Goal: Task Accomplishment & Management: Complete application form

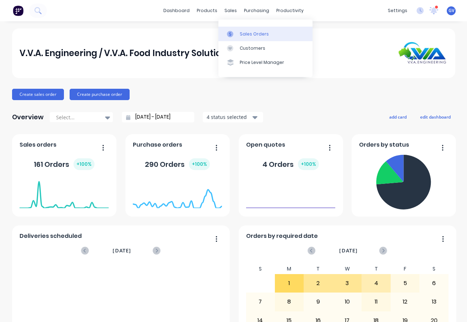
click at [249, 34] on div "Sales Orders" at bounding box center [254, 34] width 29 height 6
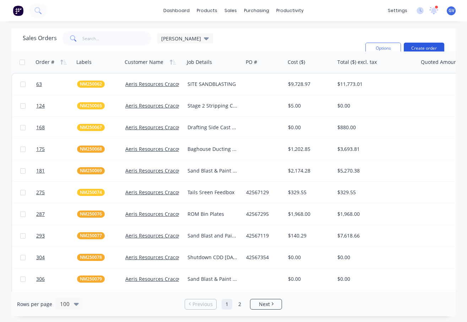
click at [414, 45] on button "Create order" at bounding box center [424, 48] width 41 height 11
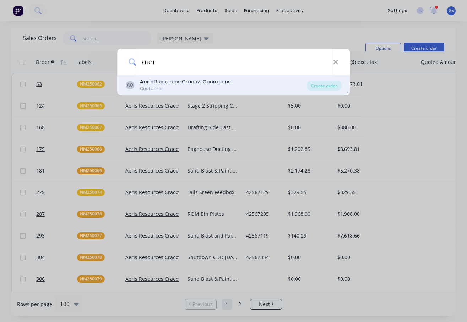
type input "aeri"
click at [164, 82] on div "Aeri s Resources Cracow Operations" at bounding box center [185, 81] width 91 height 7
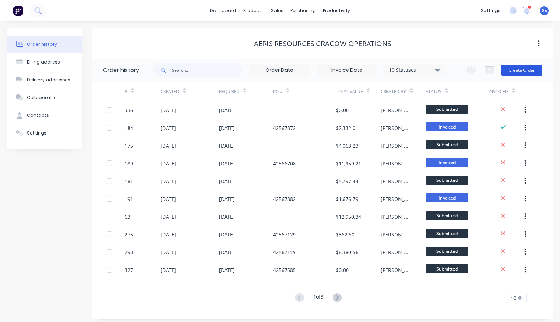
click at [467, 70] on button "Create Order" at bounding box center [521, 70] width 41 height 11
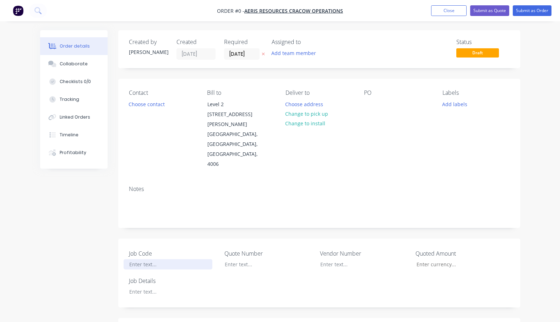
click at [148, 259] on div at bounding box center [168, 264] width 89 height 10
click at [145, 269] on div "Order details Collaborate Checklists 0/0 Tracking Linked Orders Timeline Profit…" at bounding box center [280, 289] width 495 height 519
click at [373, 105] on div at bounding box center [369, 104] width 11 height 10
drag, startPoint x: 152, startPoint y: 248, endPoint x: 124, endPoint y: 248, distance: 27.7
click at [124, 259] on div "NM250084" at bounding box center [168, 264] width 89 height 10
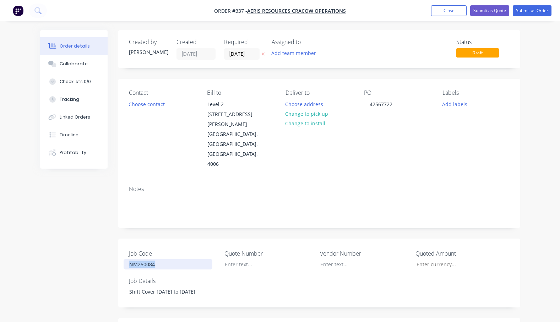
copy div "NM250084"
click at [455, 103] on button "Add labels" at bounding box center [455, 104] width 33 height 10
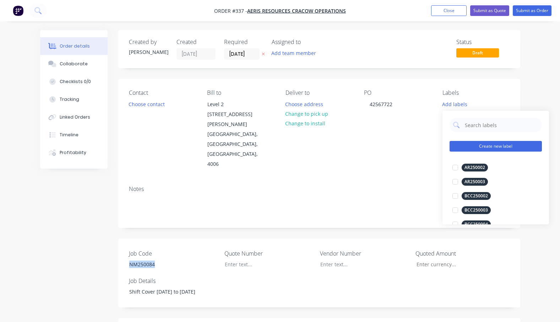
click at [467, 146] on button "Create new label" at bounding box center [496, 146] width 92 height 11
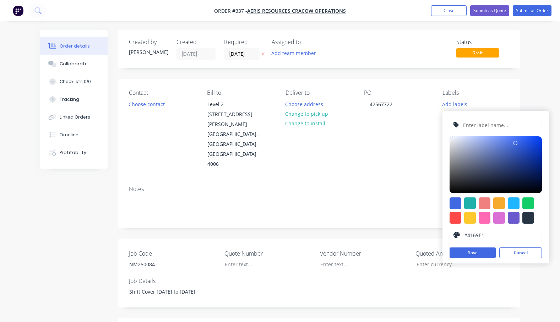
click at [467, 126] on input "text" at bounding box center [501, 125] width 76 height 14
paste input "NM250084"
type input "NM250084"
click at [467, 204] on div at bounding box center [500, 204] width 12 height 12
type input "#F6AB2F"
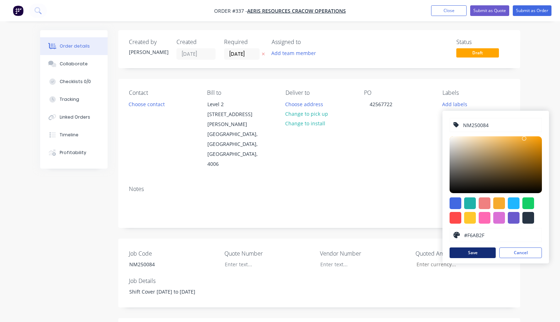
click at [467, 253] on button "Save" at bounding box center [473, 253] width 46 height 11
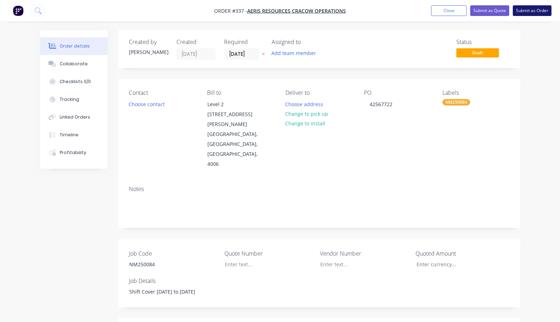
click at [467, 10] on button "Submit as Order" at bounding box center [532, 10] width 39 height 11
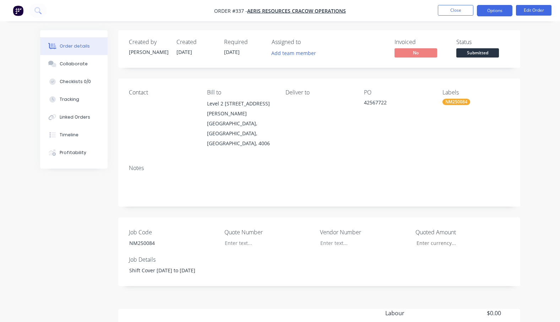
click at [467, 10] on button "Options" at bounding box center [495, 10] width 36 height 11
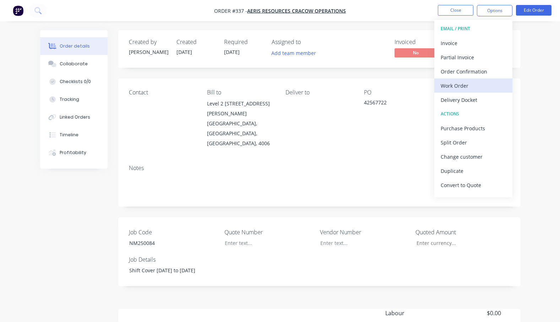
click at [458, 85] on div "Work Order" at bounding box center [473, 86] width 65 height 10
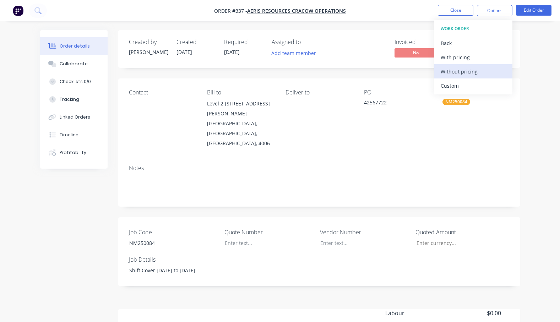
click at [462, 71] on div "Without pricing" at bounding box center [473, 71] width 65 height 10
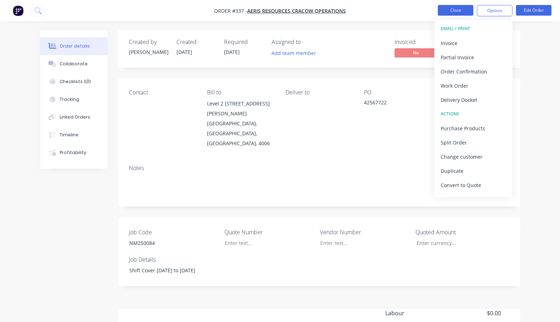
click at [459, 10] on button "Close" at bounding box center [456, 10] width 36 height 11
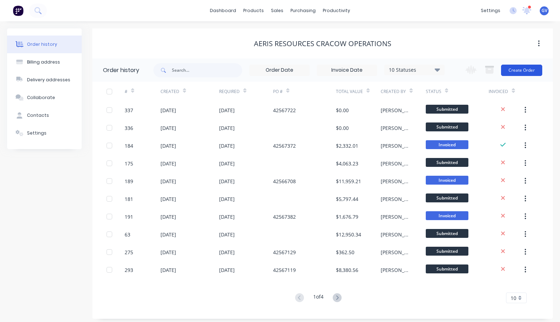
click at [467, 69] on button "Create Order" at bounding box center [521, 70] width 41 height 11
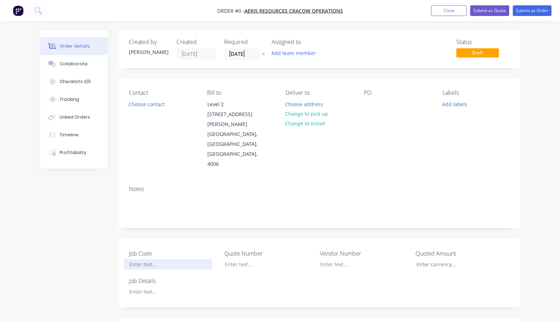
click at [147, 259] on div at bounding box center [168, 264] width 89 height 10
drag, startPoint x: 160, startPoint y: 246, endPoint x: 122, endPoint y: 244, distance: 38.4
click at [122, 244] on div "Job Code NM250085 Quote Number Vendor Number Quoted Amount Job Details" at bounding box center [319, 273] width 402 height 69
copy div "NM250085"
click at [452, 105] on div "Order details Collaborate Checklists 0/0 Tracking Linked Orders Timeline Profit…" at bounding box center [280, 289] width 495 height 519
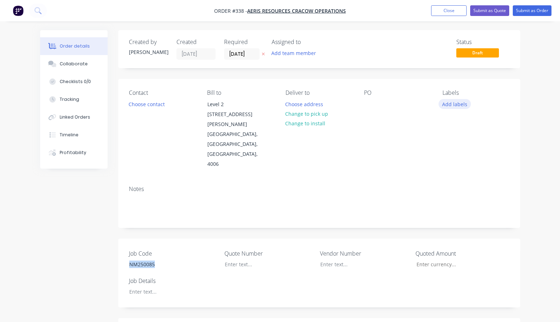
click at [449, 104] on button "Add labels" at bounding box center [455, 104] width 33 height 10
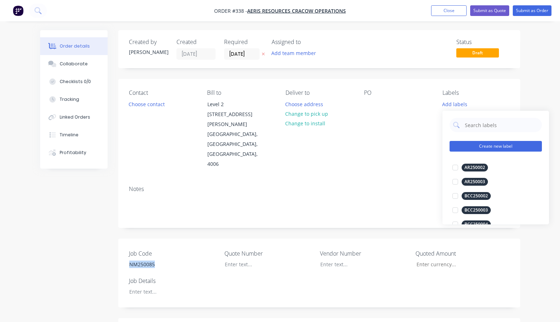
click at [467, 144] on button "Create new label" at bounding box center [496, 146] width 92 height 11
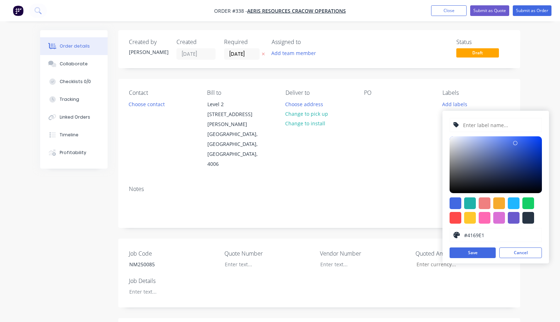
click at [466, 123] on input "text" at bounding box center [501, 125] width 76 height 14
paste input "NM250085"
type input "NM250085"
click at [467, 203] on div at bounding box center [500, 204] width 12 height 12
type input "#F6AB2F"
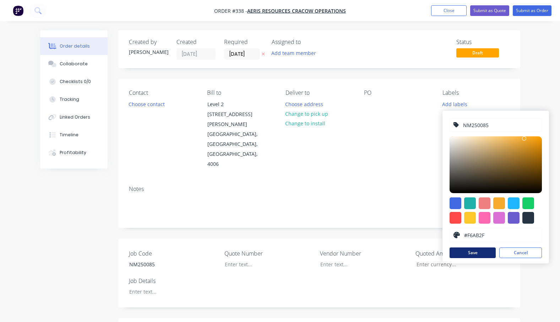
click at [467, 252] on button "Save" at bounding box center [473, 253] width 46 height 11
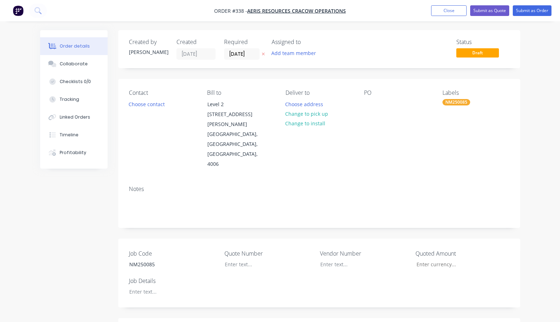
click at [410, 136] on div "PO" at bounding box center [397, 130] width 67 height 80
click at [149, 287] on div at bounding box center [168, 292] width 89 height 10
click at [372, 105] on div at bounding box center [369, 104] width 11 height 10
click at [467, 11] on button "Submit as Order" at bounding box center [532, 10] width 39 height 11
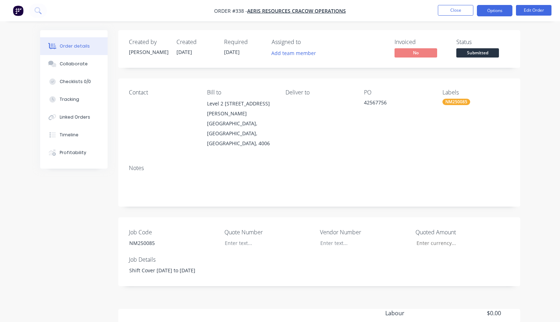
click at [467, 7] on button "Options" at bounding box center [495, 10] width 36 height 11
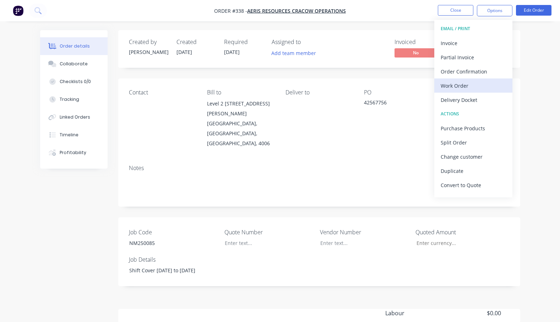
click at [463, 86] on div "Work Order" at bounding box center [473, 86] width 65 height 10
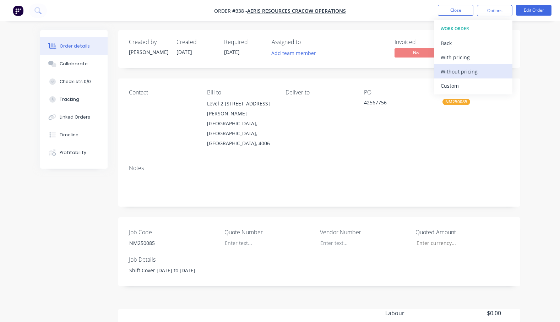
click at [460, 72] on div "Without pricing" at bounding box center [473, 71] width 65 height 10
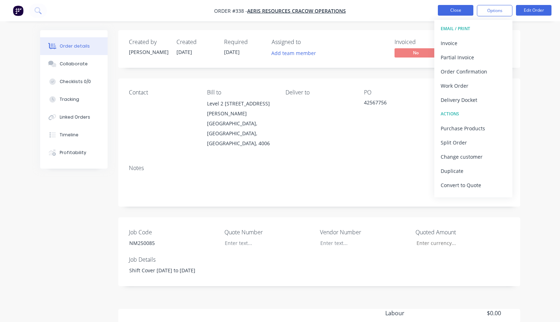
click at [447, 10] on button "Close" at bounding box center [456, 10] width 36 height 11
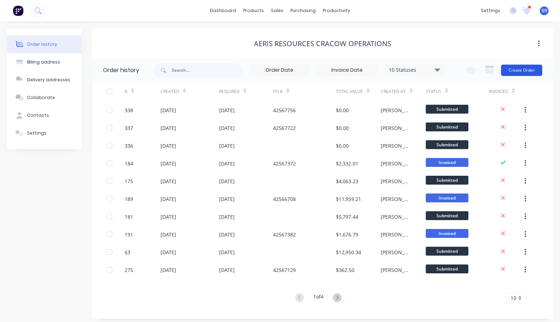
click at [467, 69] on button "Create Order" at bounding box center [521, 70] width 41 height 11
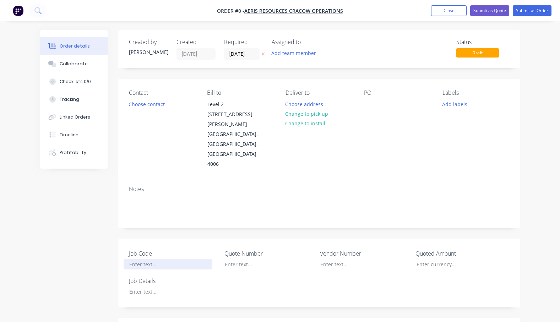
click at [151, 259] on div at bounding box center [168, 264] width 89 height 10
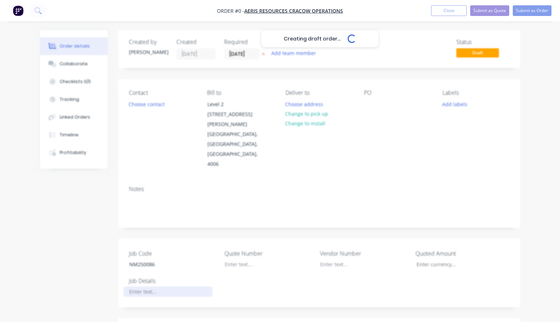
click at [146, 270] on div "Creating draft order... Loading... Order details Collaborate Checklists 0/0 Tra…" at bounding box center [280, 289] width 495 height 519
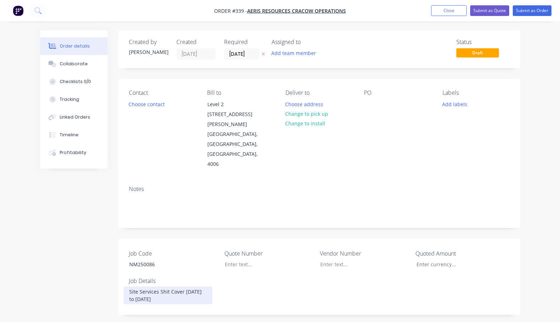
click at [167, 287] on div "Site Services Shit Cover [DATE] to [DATE]" at bounding box center [168, 296] width 89 height 18
click at [369, 104] on div at bounding box center [369, 104] width 11 height 10
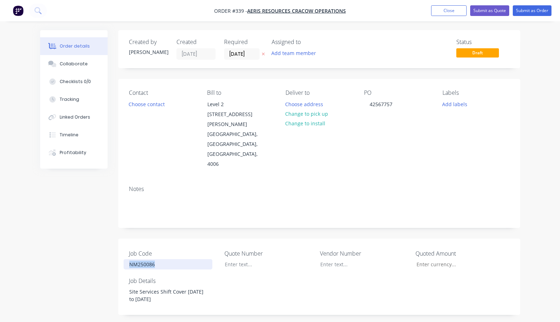
drag, startPoint x: 174, startPoint y: 242, endPoint x: 124, endPoint y: 245, distance: 49.5
click at [124, 259] on div "NM250086" at bounding box center [168, 264] width 89 height 10
copy div "NM250086"
click at [457, 105] on button "Add labels" at bounding box center [455, 104] width 33 height 10
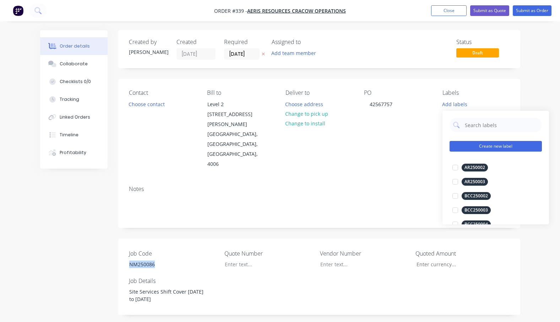
click at [467, 146] on button "Create new label" at bounding box center [496, 146] width 92 height 11
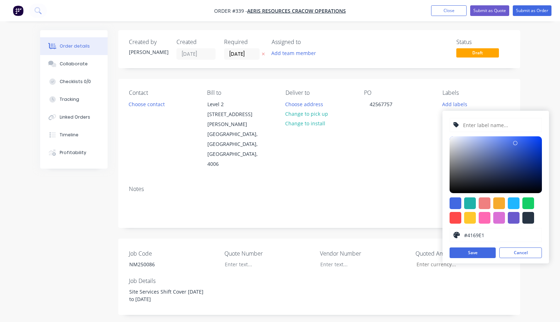
click at [467, 124] on input "text" at bounding box center [501, 125] width 76 height 14
paste input "NM250086"
type input "NM250086"
click at [467, 204] on div at bounding box center [500, 204] width 12 height 12
type input "#F6AB2F"
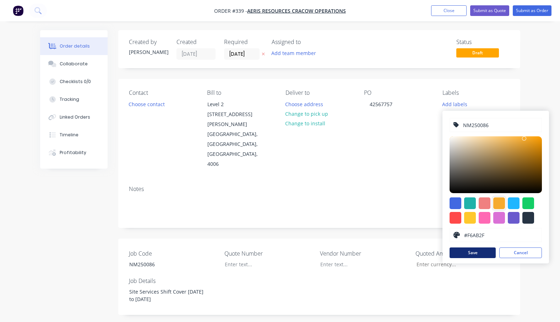
click at [467, 251] on button "Save" at bounding box center [473, 253] width 46 height 11
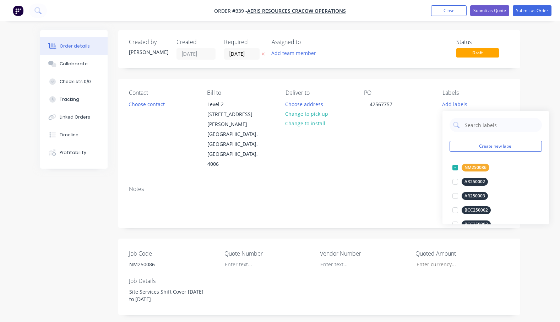
click at [467, 100] on div "Add labels" at bounding box center [476, 104] width 67 height 10
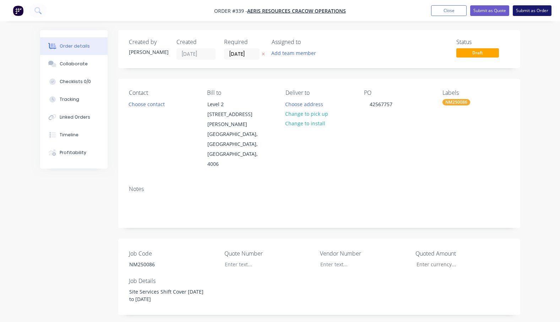
click at [467, 10] on button "Submit as Order" at bounding box center [532, 10] width 39 height 11
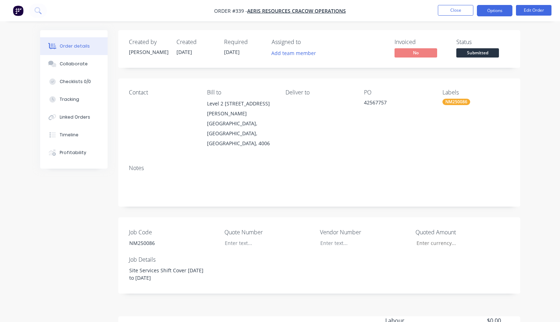
click at [467, 9] on button "Options" at bounding box center [495, 10] width 36 height 11
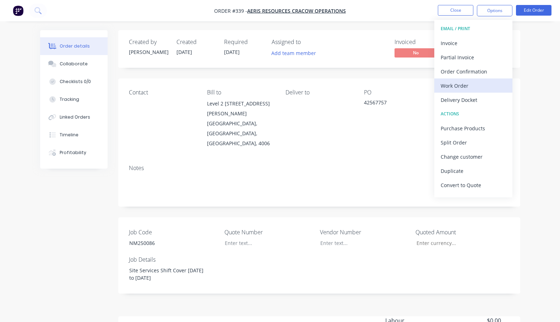
click at [456, 86] on div "Work Order" at bounding box center [473, 86] width 65 height 10
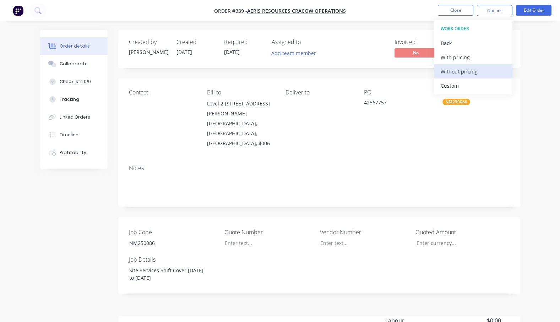
click at [460, 71] on div "Without pricing" at bounding box center [473, 71] width 65 height 10
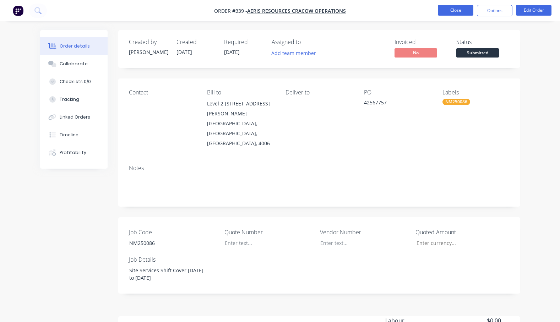
click at [466, 8] on button "Close" at bounding box center [456, 10] width 36 height 11
